Goal: Task Accomplishment & Management: Manage account settings

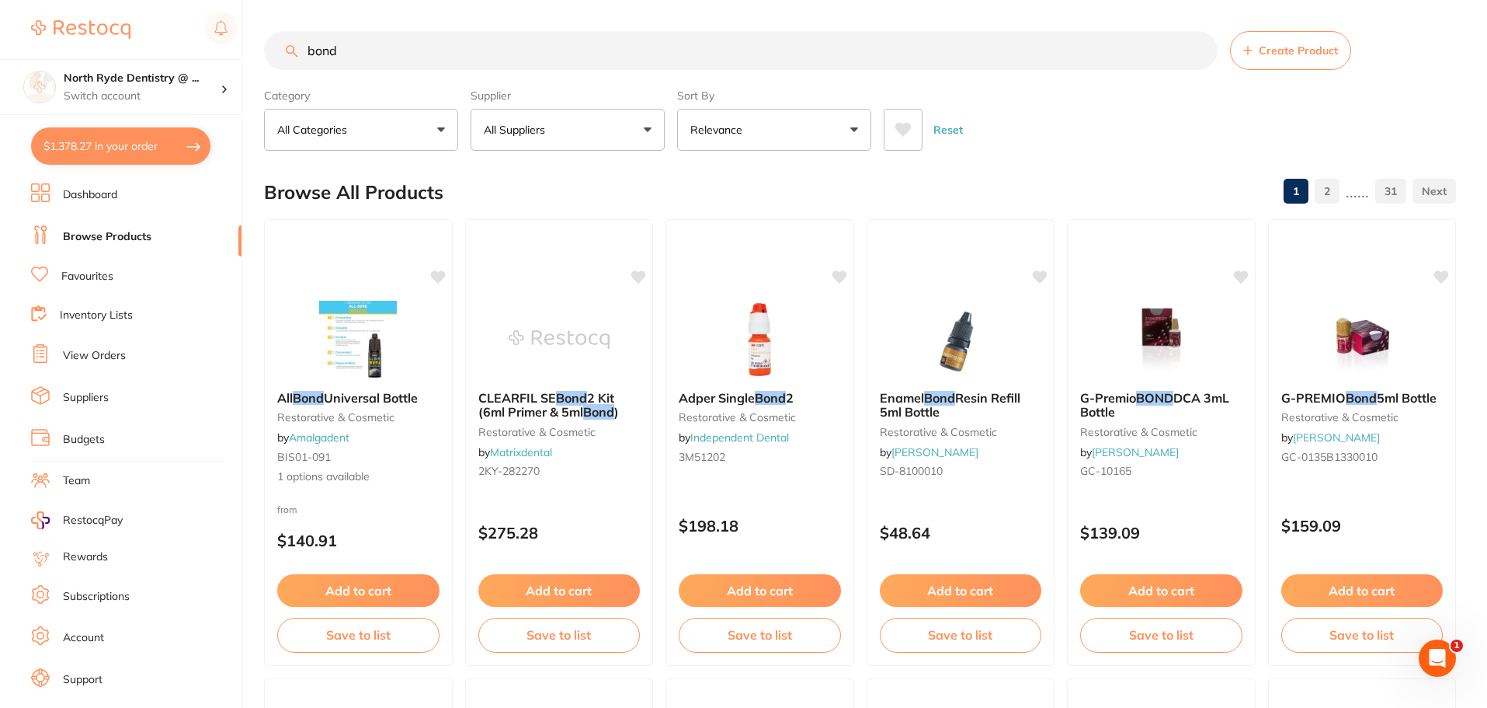
click at [94, 357] on link "View Orders" at bounding box center [94, 356] width 63 height 16
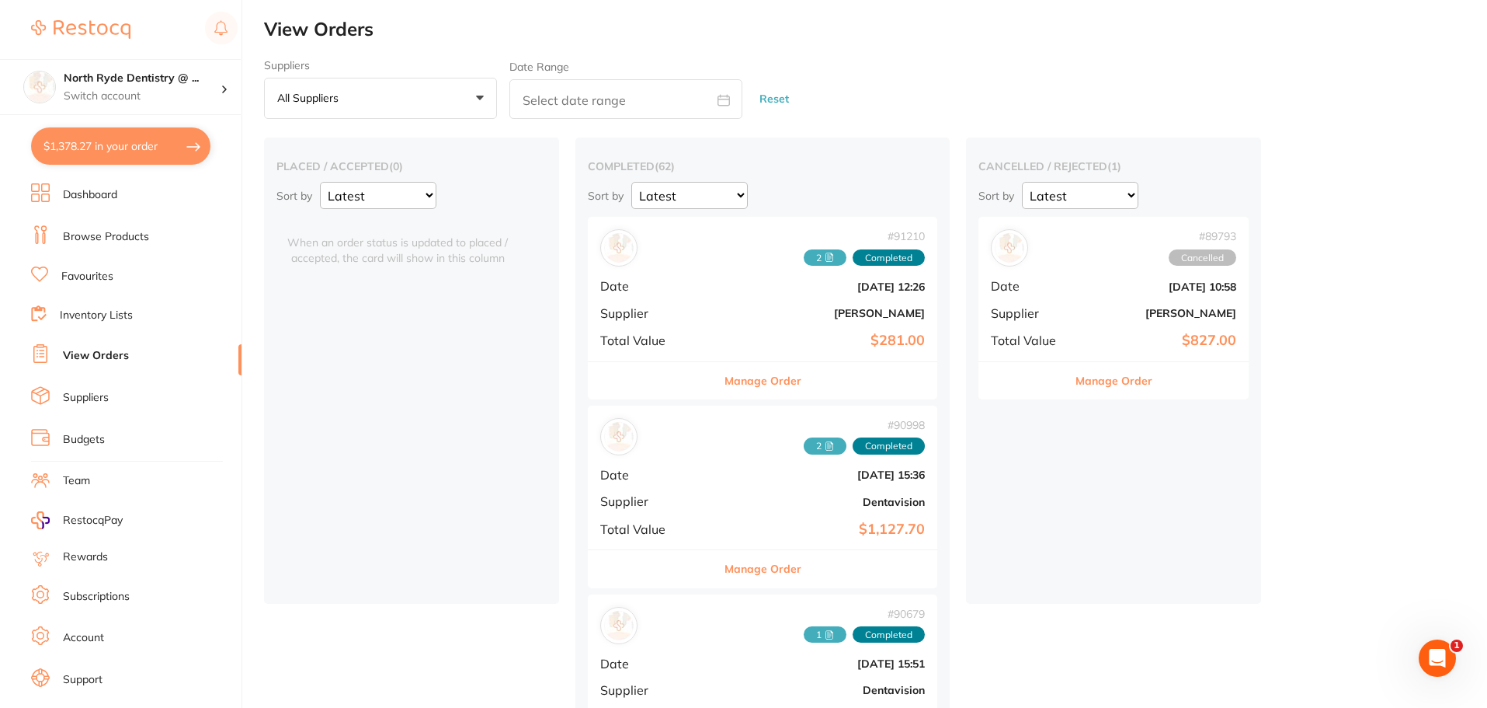
click at [728, 377] on button "Manage Order" at bounding box center [763, 380] width 77 height 37
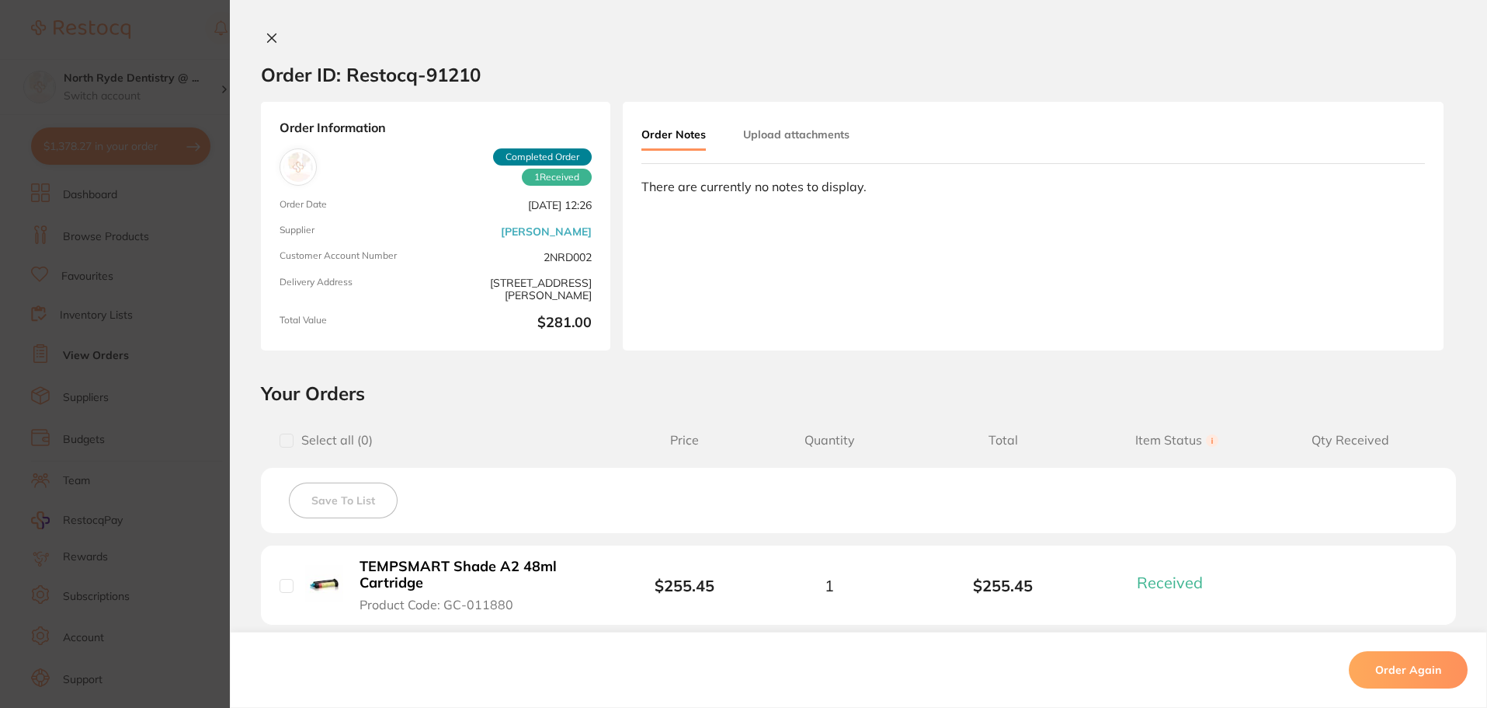
click at [782, 139] on button "Upload attachments" at bounding box center [796, 134] width 106 height 28
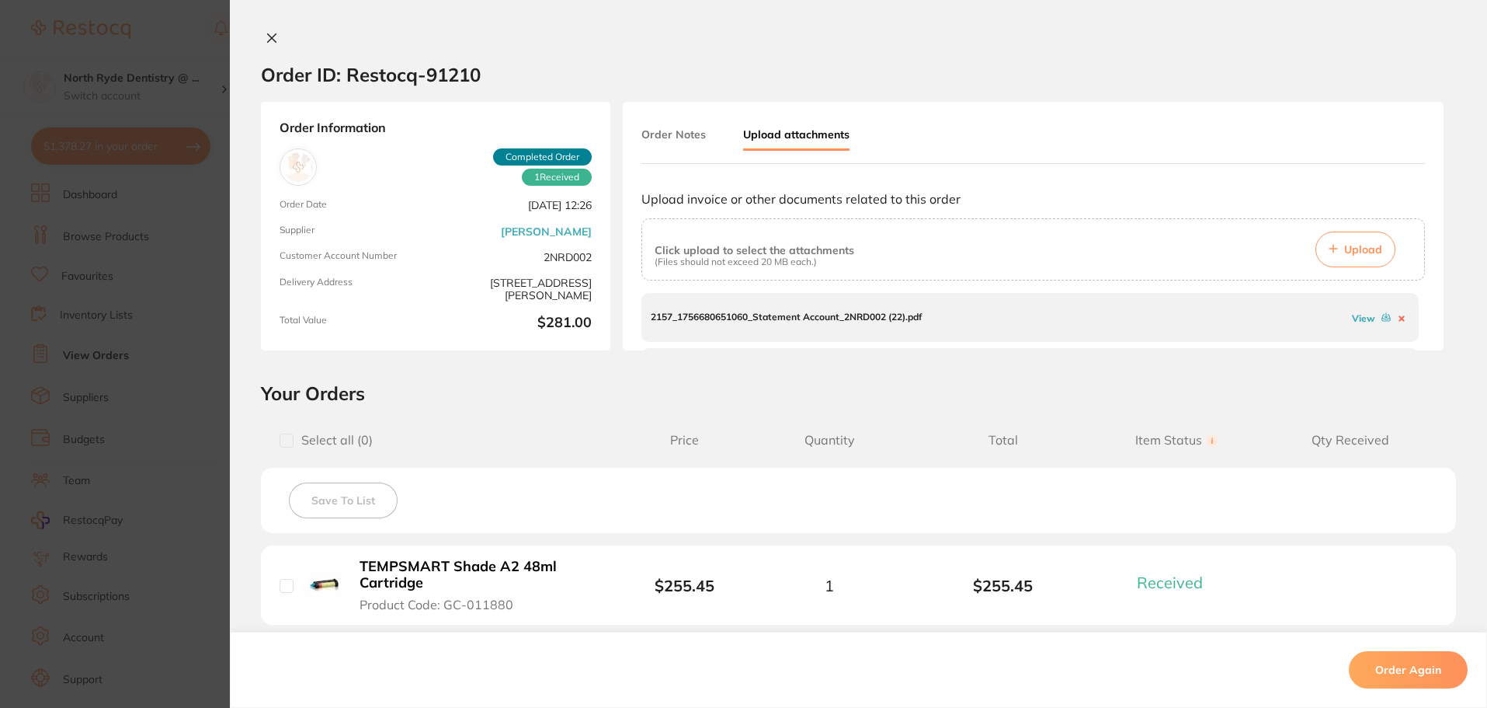
click at [1354, 252] on span "Upload" at bounding box center [1363, 249] width 38 height 14
click at [273, 35] on icon at bounding box center [272, 38] width 12 height 12
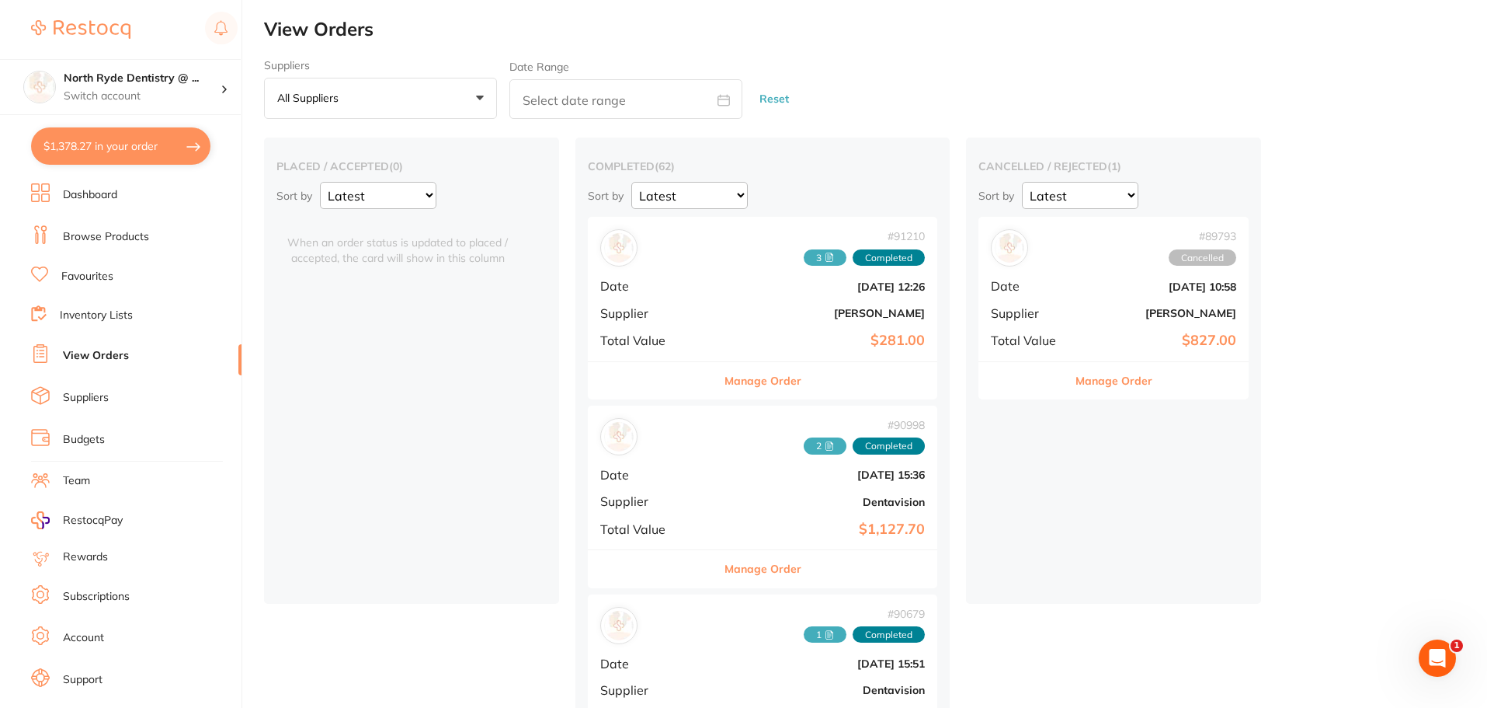
click at [110, 194] on link "Dashboard" at bounding box center [90, 195] width 54 height 16
